Goal: Transaction & Acquisition: Purchase product/service

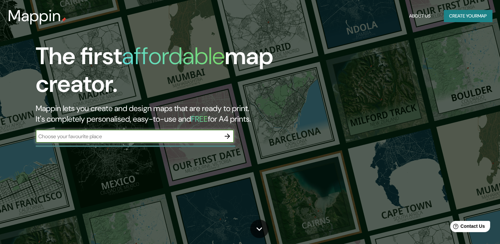
click at [81, 133] on input "text" at bounding box center [128, 136] width 185 height 8
type input "sao pablo"
click at [229, 136] on icon "button" at bounding box center [227, 135] width 5 height 5
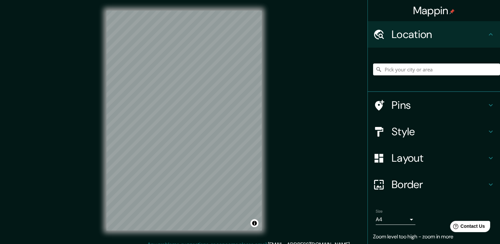
click at [499, 0] on html "Mappin Location Pins Style Layout Border Choose a border. Hint : you can make l…" at bounding box center [250, 122] width 500 height 244
click at [191, 0] on html "Mappin Location Pins Style Layout Border Choose a border. Hint : you can make l…" at bounding box center [250, 122] width 500 height 244
click at [487, 129] on icon at bounding box center [491, 131] width 8 height 8
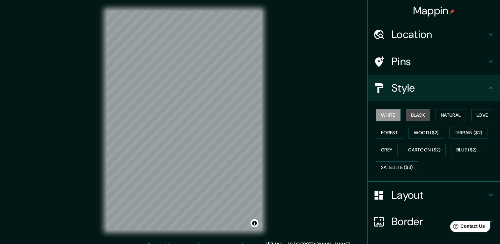
click at [417, 113] on button "Black" at bounding box center [418, 115] width 25 height 12
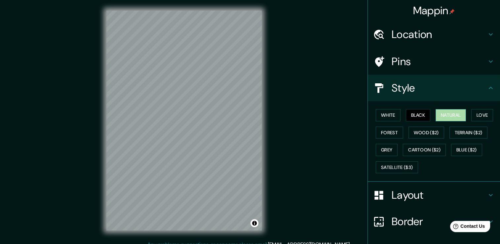
click at [442, 115] on button "Natural" at bounding box center [450, 115] width 30 height 12
click at [483, 117] on button "Love" at bounding box center [482, 115] width 22 height 12
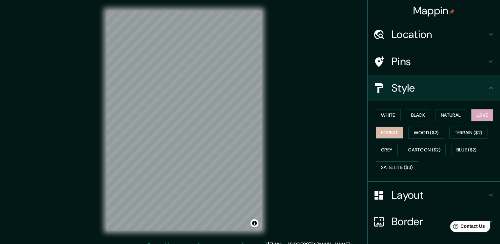
click at [382, 129] on button "Forest" at bounding box center [389, 132] width 27 height 12
click at [420, 133] on button "Wood ($2)" at bounding box center [426, 132] width 36 height 12
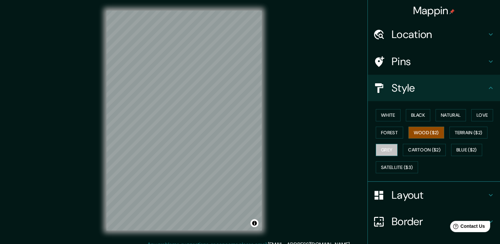
click at [379, 152] on button "Grey" at bounding box center [387, 150] width 22 height 12
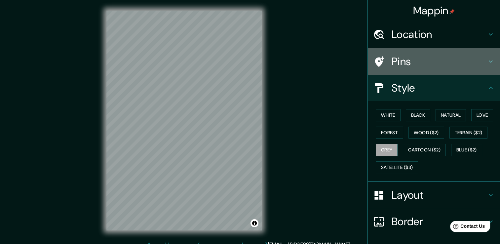
click at [420, 63] on h4 "Pins" at bounding box center [438, 61] width 95 height 13
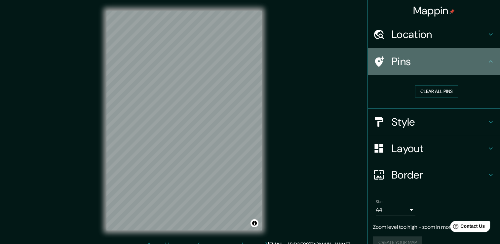
click at [424, 61] on h4 "Pins" at bounding box center [438, 61] width 95 height 13
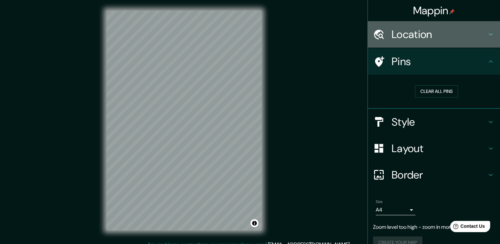
click at [469, 33] on h4 "Location" at bounding box center [438, 34] width 95 height 13
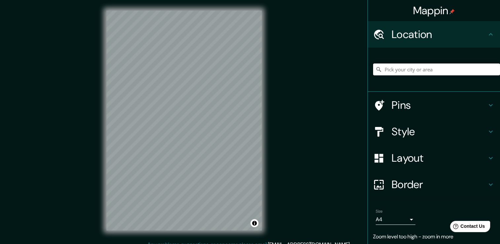
click at [427, 72] on input "Pick your city or area" at bounding box center [436, 69] width 127 height 12
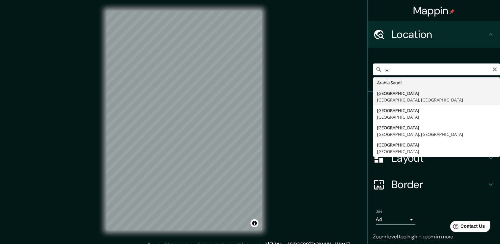
type input "[GEOGRAPHIC_DATA], [GEOGRAPHIC_DATA], [GEOGRAPHIC_DATA]"
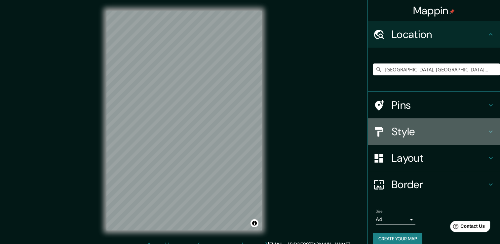
click at [430, 131] on h4 "Style" at bounding box center [438, 131] width 95 height 13
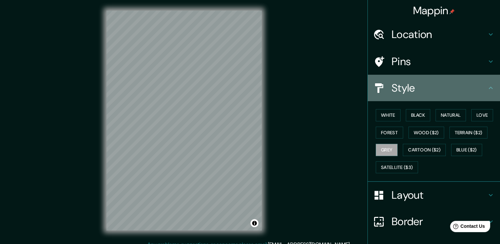
click at [430, 88] on h4 "Style" at bounding box center [438, 87] width 95 height 13
click at [487, 90] on icon at bounding box center [491, 88] width 8 height 8
click at [404, 93] on h4 "Style" at bounding box center [438, 87] width 95 height 13
click at [487, 87] on icon at bounding box center [491, 88] width 8 height 8
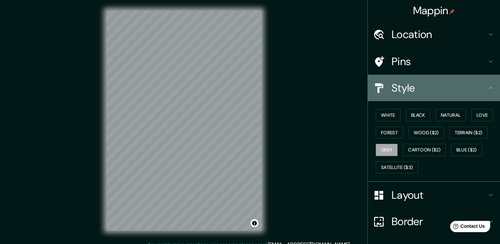
click at [487, 87] on icon at bounding box center [491, 88] width 8 height 8
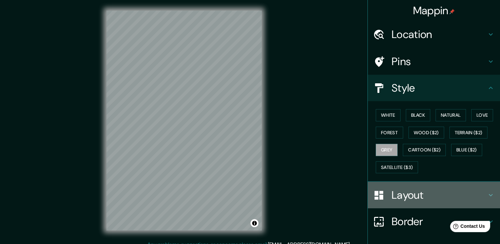
click at [436, 188] on h4 "Layout" at bounding box center [438, 194] width 95 height 13
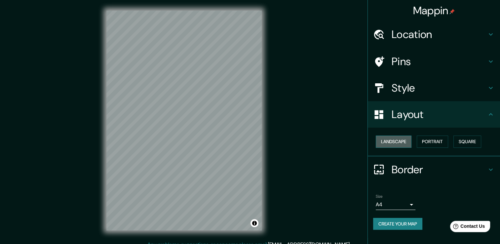
click at [398, 138] on button "Landscape" at bounding box center [394, 141] width 36 height 12
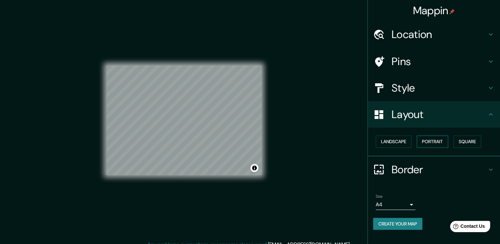
click at [433, 142] on button "Portrait" at bounding box center [431, 141] width 31 height 12
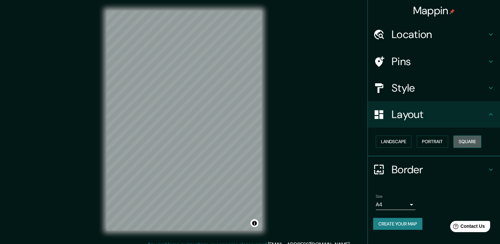
click at [471, 140] on button "Square" at bounding box center [467, 141] width 28 height 12
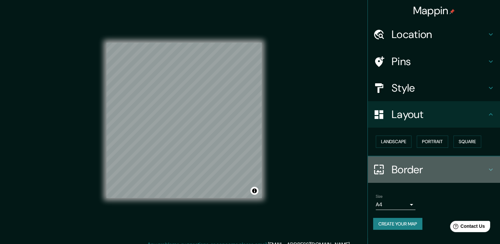
click at [437, 168] on h4 "Border" at bounding box center [438, 169] width 95 height 13
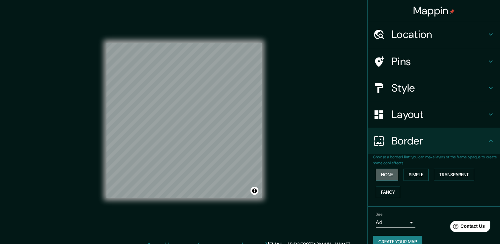
click at [382, 178] on button "None" at bounding box center [387, 174] width 22 height 12
click at [413, 178] on button "Simple" at bounding box center [415, 174] width 25 height 12
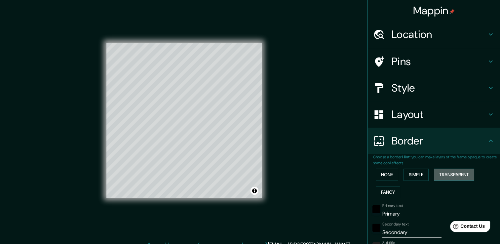
click at [458, 171] on button "Transparent" at bounding box center [454, 174] width 40 height 12
click at [388, 193] on button "Fancy" at bounding box center [388, 192] width 24 height 12
click at [381, 174] on button "None" at bounding box center [387, 174] width 22 height 12
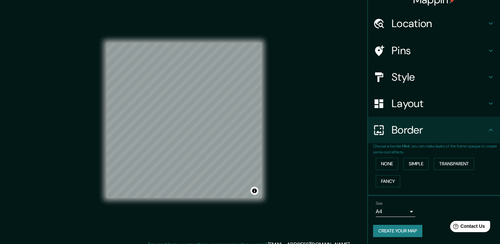
scroll to position [7, 0]
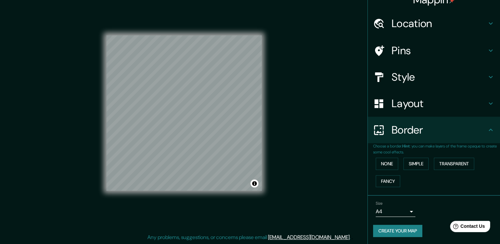
click at [396, 227] on button "Create your map" at bounding box center [397, 231] width 49 height 12
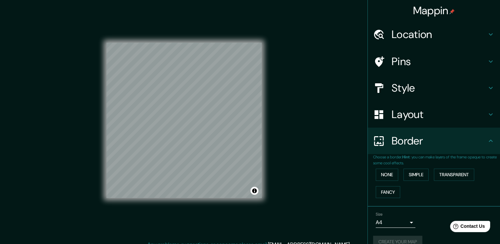
scroll to position [11, 0]
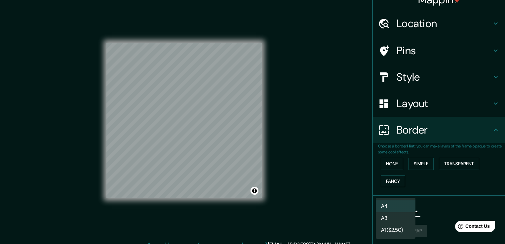
click at [404, 210] on body "Mappin Location [GEOGRAPHIC_DATA], [GEOGRAPHIC_DATA], [GEOGRAPHIC_DATA] Pins St…" at bounding box center [252, 122] width 505 height 244
click at [404, 210] on li "A4" at bounding box center [396, 206] width 40 height 12
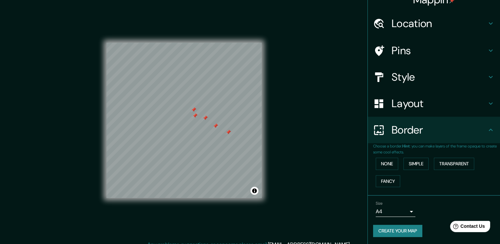
click at [397, 232] on button "Create your map" at bounding box center [397, 231] width 49 height 12
click at [397, 232] on div "Create your map" at bounding box center [434, 231] width 122 height 12
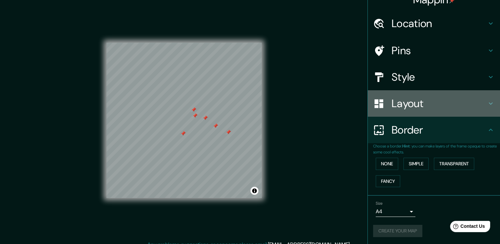
click at [421, 99] on h4 "Layout" at bounding box center [438, 103] width 95 height 13
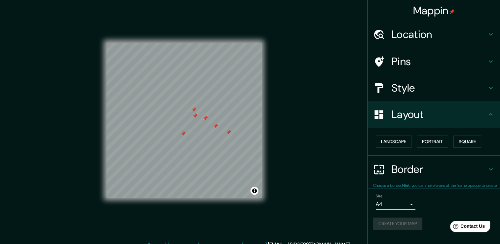
scroll to position [0, 0]
click at [424, 86] on h4 "Style" at bounding box center [438, 87] width 95 height 13
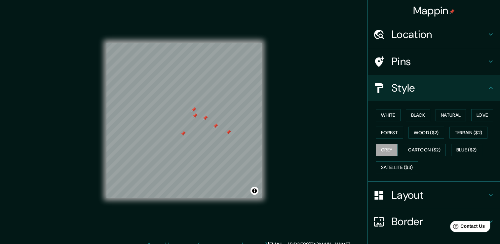
click at [425, 14] on h4 "Mappin" at bounding box center [434, 10] width 42 height 13
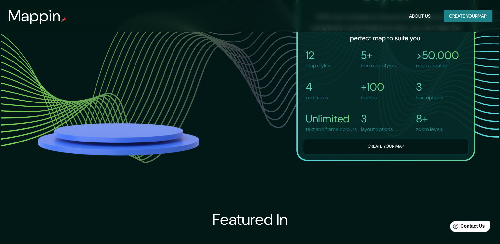
scroll to position [449, 0]
